Goal: Browse casually: Explore the website without a specific task or goal

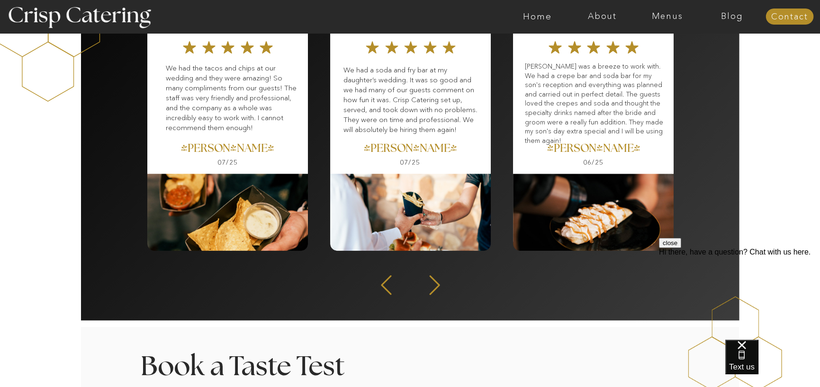
scroll to position [1278, 0]
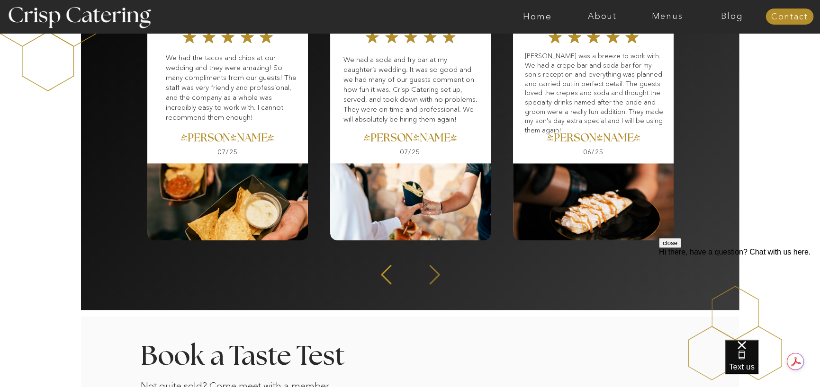
click at [427, 274] on icon at bounding box center [434, 274] width 25 height 23
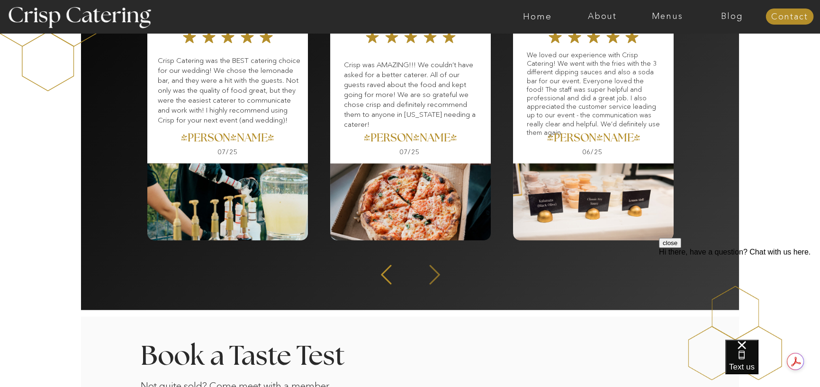
click at [434, 272] on icon at bounding box center [434, 274] width 25 height 23
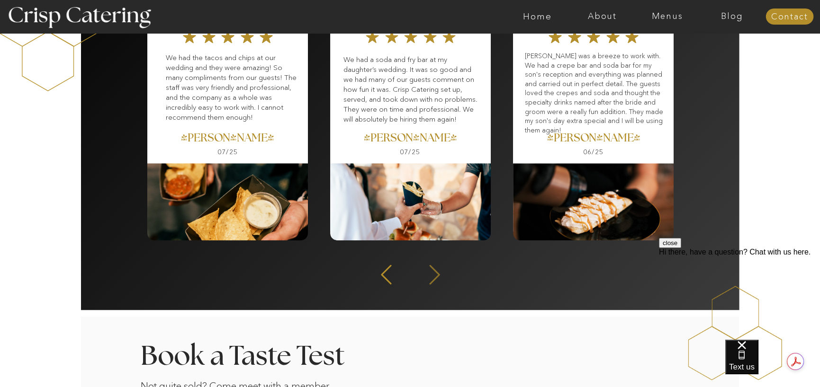
click at [434, 272] on icon at bounding box center [434, 274] width 25 height 23
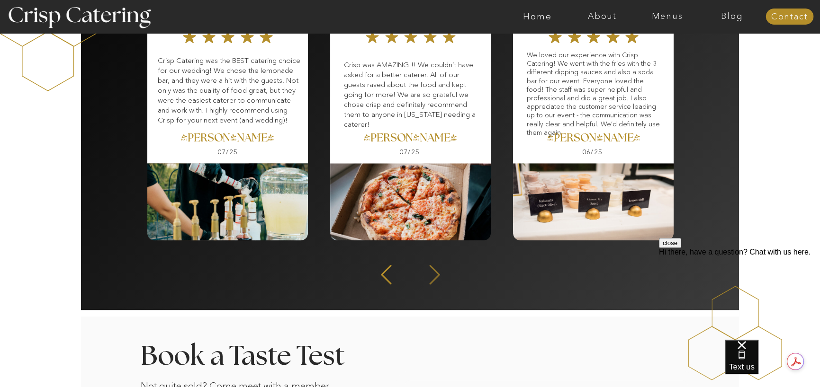
click at [434, 271] on icon at bounding box center [434, 274] width 10 height 19
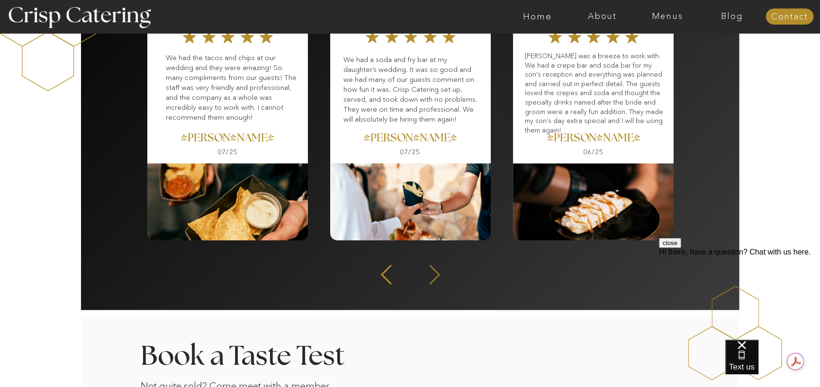
click at [434, 271] on icon at bounding box center [434, 274] width 10 height 19
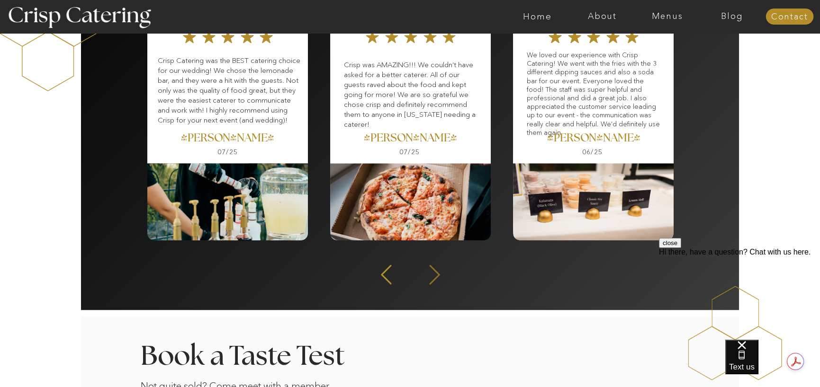
click at [434, 271] on icon at bounding box center [434, 274] width 10 height 19
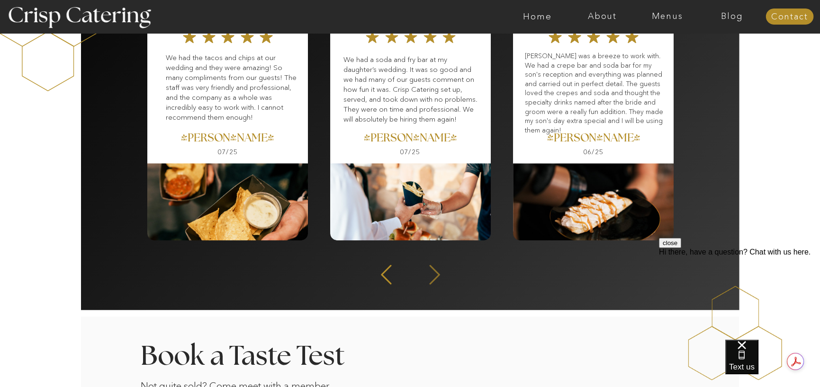
click at [434, 271] on icon at bounding box center [434, 274] width 10 height 19
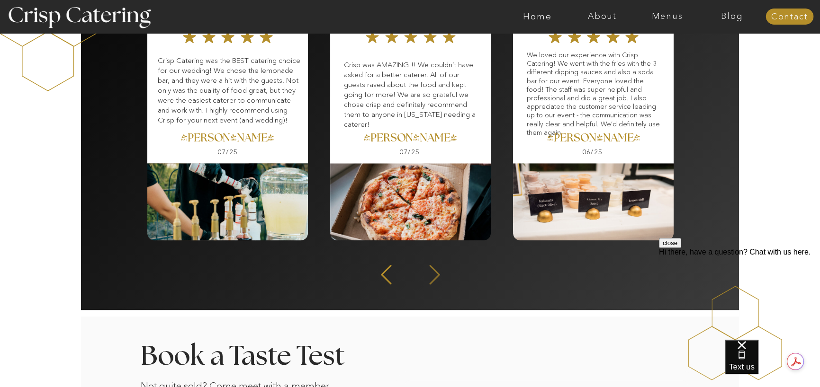
click at [434, 271] on icon at bounding box center [434, 274] width 10 height 19
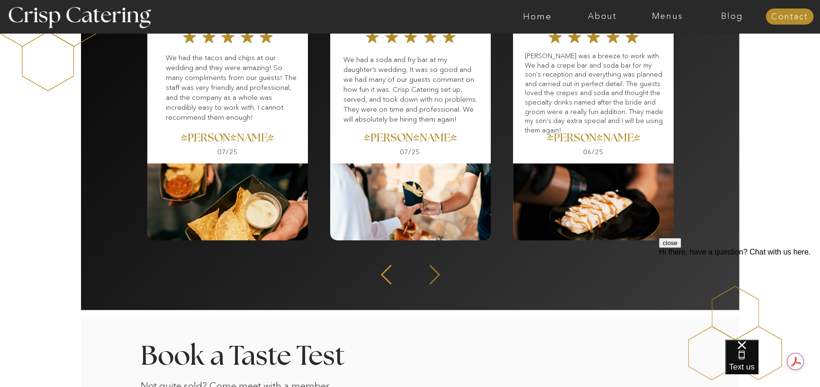
click at [434, 271] on icon at bounding box center [434, 274] width 10 height 19
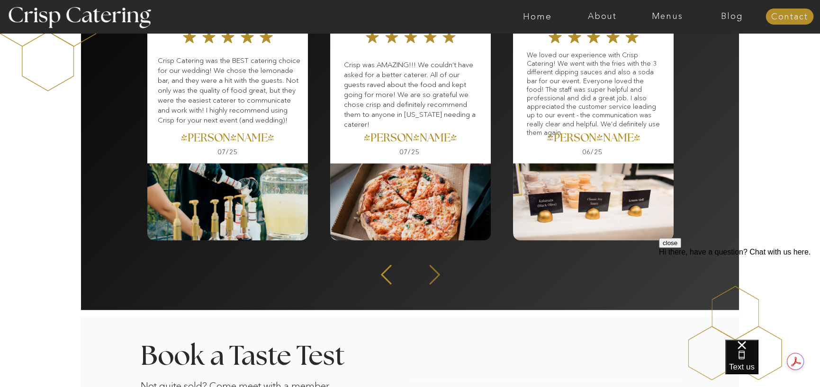
click at [434, 271] on icon at bounding box center [434, 274] width 10 height 19
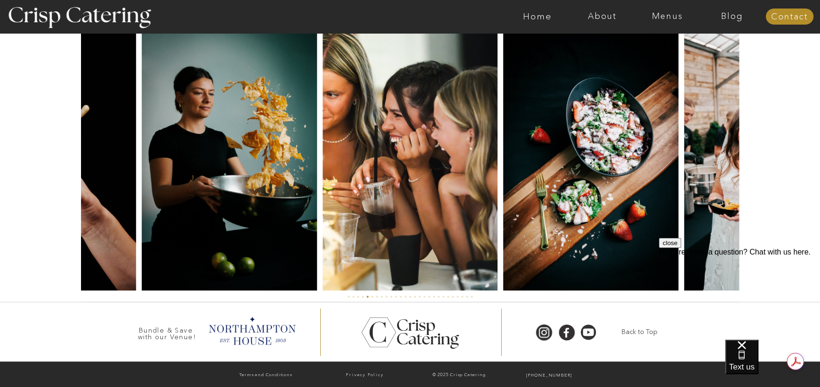
scroll to position [2226, 0]
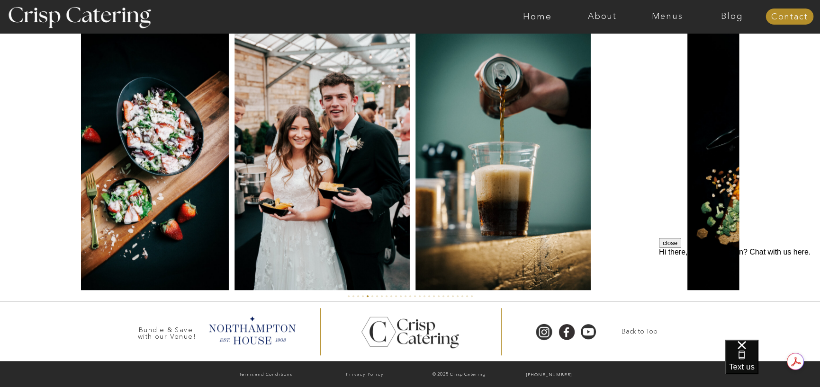
click at [275, 246] on img at bounding box center [321, 159] width 175 height 262
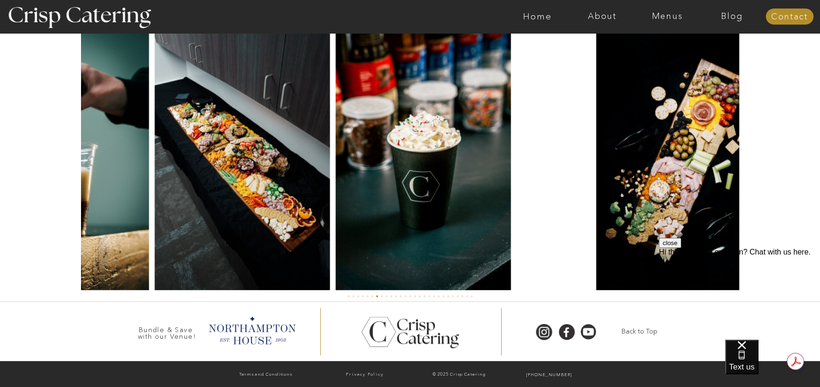
click at [186, 216] on img at bounding box center [242, 159] width 175 height 262
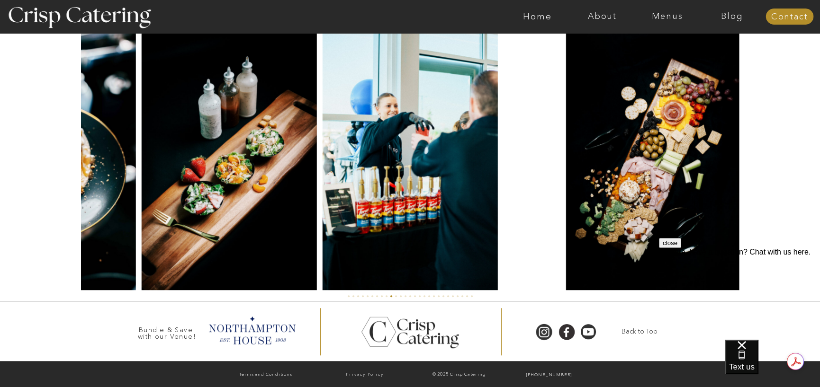
click at [170, 171] on img at bounding box center [229, 159] width 175 height 262
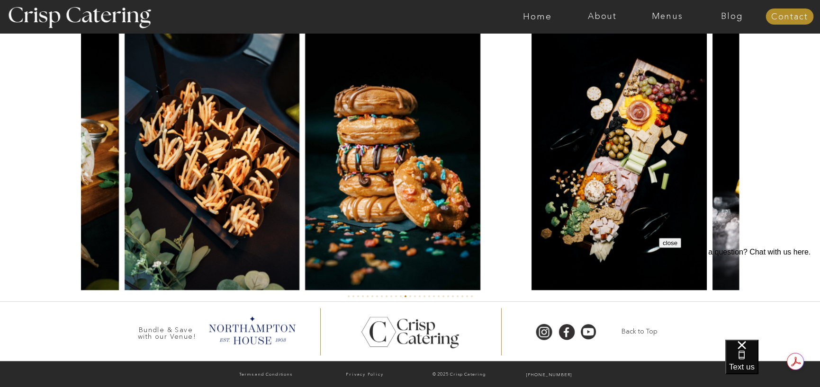
click at [145, 174] on img at bounding box center [212, 159] width 175 height 262
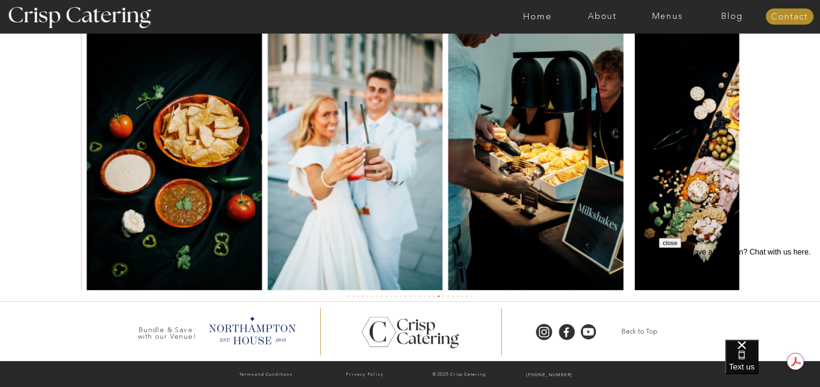
click at [212, 161] on img at bounding box center [174, 159] width 175 height 262
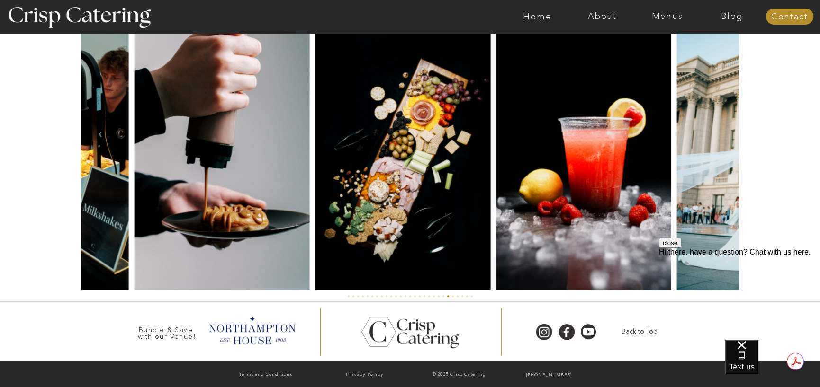
click at [109, 139] on img at bounding box center [41, 159] width 175 height 262
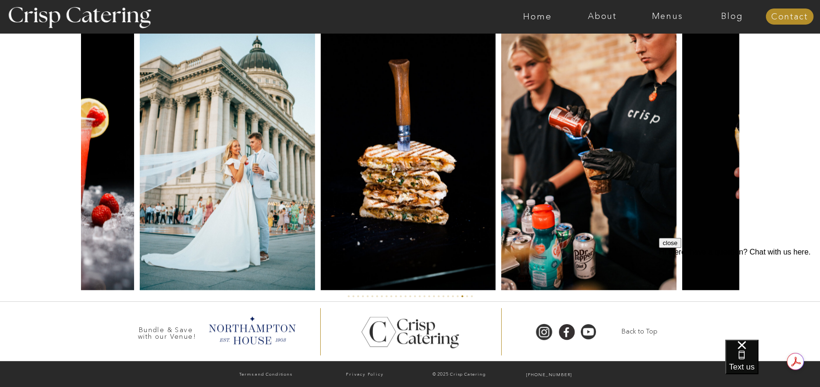
click at [167, 152] on img at bounding box center [227, 159] width 175 height 262
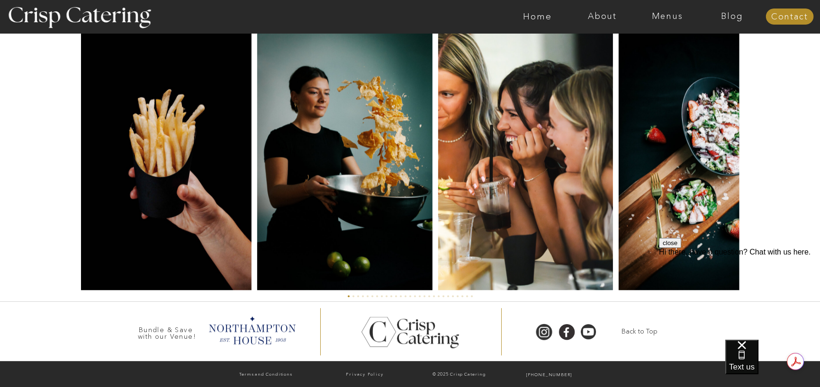
click at [95, 136] on img at bounding box center [163, 159] width 175 height 262
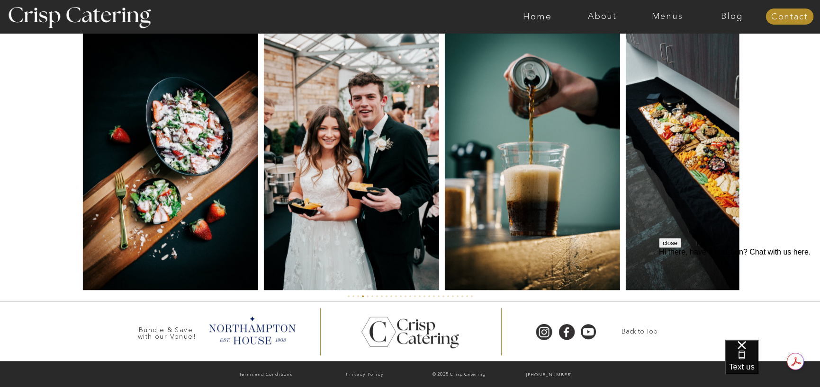
click at [99, 173] on img at bounding box center [170, 159] width 175 height 262
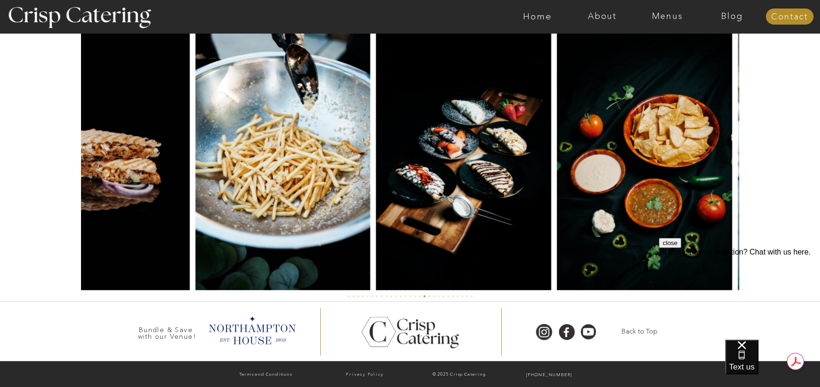
click at [134, 124] on img at bounding box center [102, 159] width 175 height 262
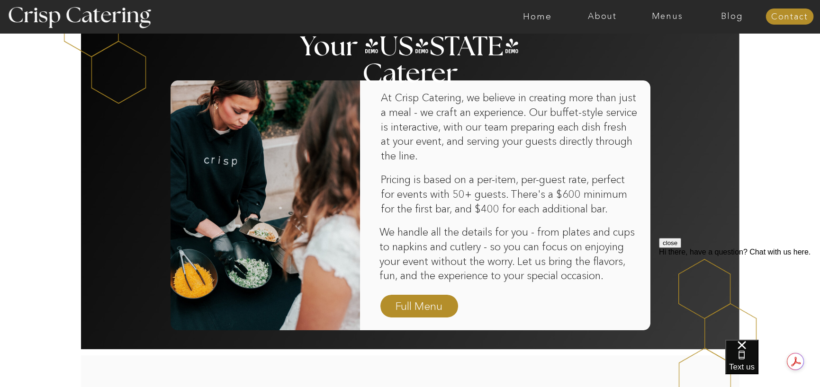
scroll to position [568, 0]
